Goal: Information Seeking & Learning: Learn about a topic

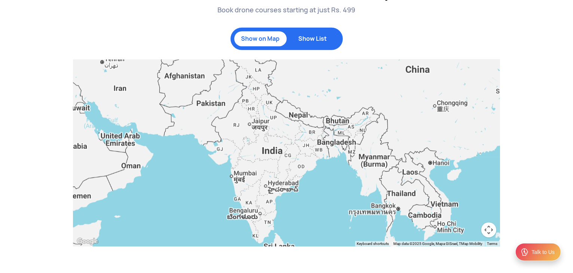
scroll to position [739, 0]
click at [257, 117] on div at bounding box center [286, 152] width 426 height 187
click at [313, 39] on p "Show List" at bounding box center [312, 38] width 45 height 7
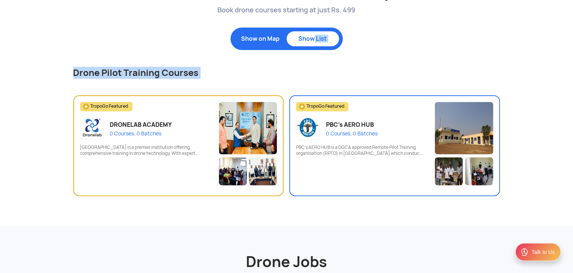
drag, startPoint x: 313, startPoint y: 39, endPoint x: 293, endPoint y: 138, distance: 101.1
click at [293, 138] on div "Show on Map Show List Drone Pilot Training Courses TropoGo Featured DRONELAB AC…" at bounding box center [287, 107] width 438 height 178
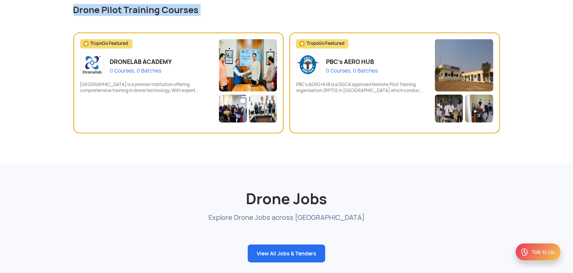
click at [294, 160] on div "Become a DGCA certified drone pilot Book drone courses starting at just Rs. 499…" at bounding box center [286, 29] width 573 height 270
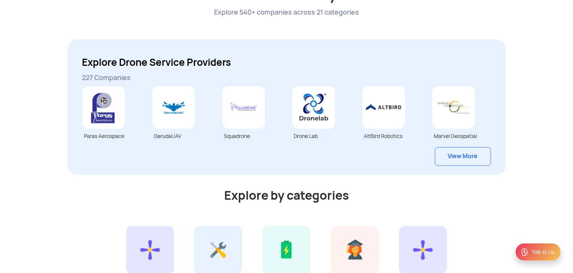
scroll to position [1795, 0]
click at [461, 159] on link "View More" at bounding box center [463, 156] width 56 height 19
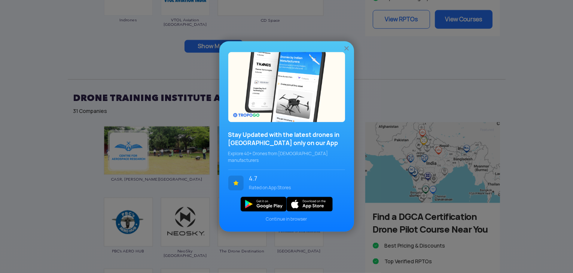
scroll to position [724, 0]
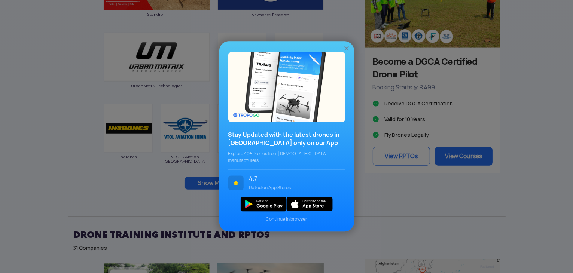
click at [346, 50] on img at bounding box center [346, 48] width 7 height 7
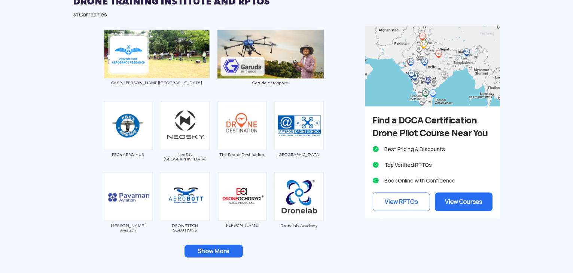
scroll to position [960, 0]
